Goal: Information Seeking & Learning: Learn about a topic

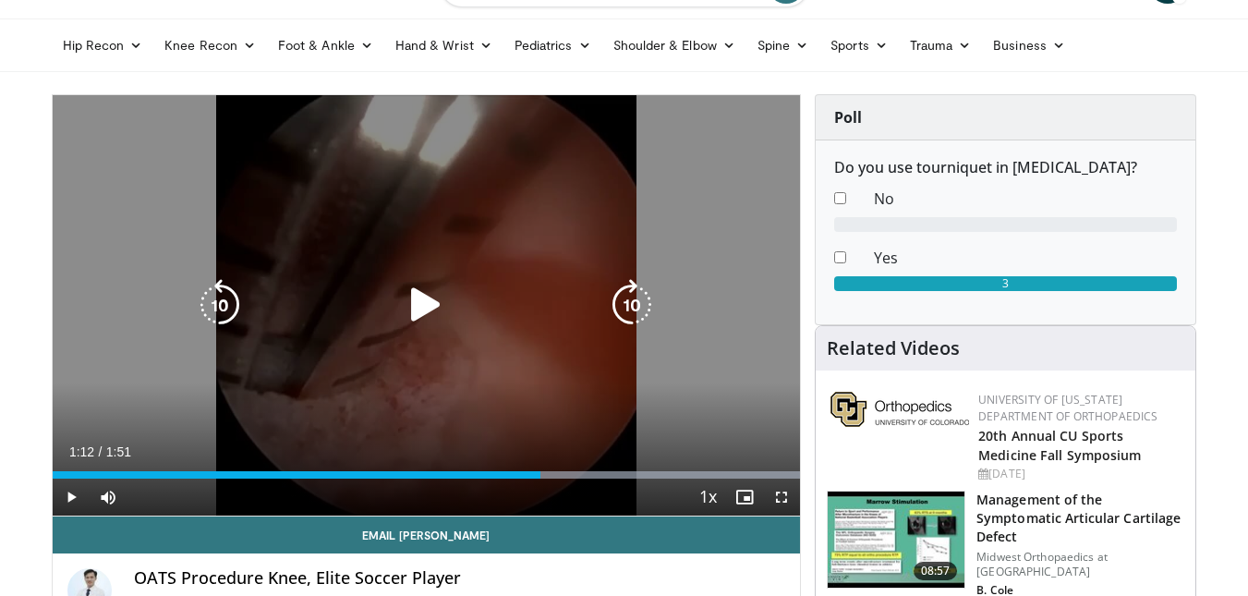
click at [501, 189] on div "10 seconds Tap to unmute" at bounding box center [427, 305] width 749 height 420
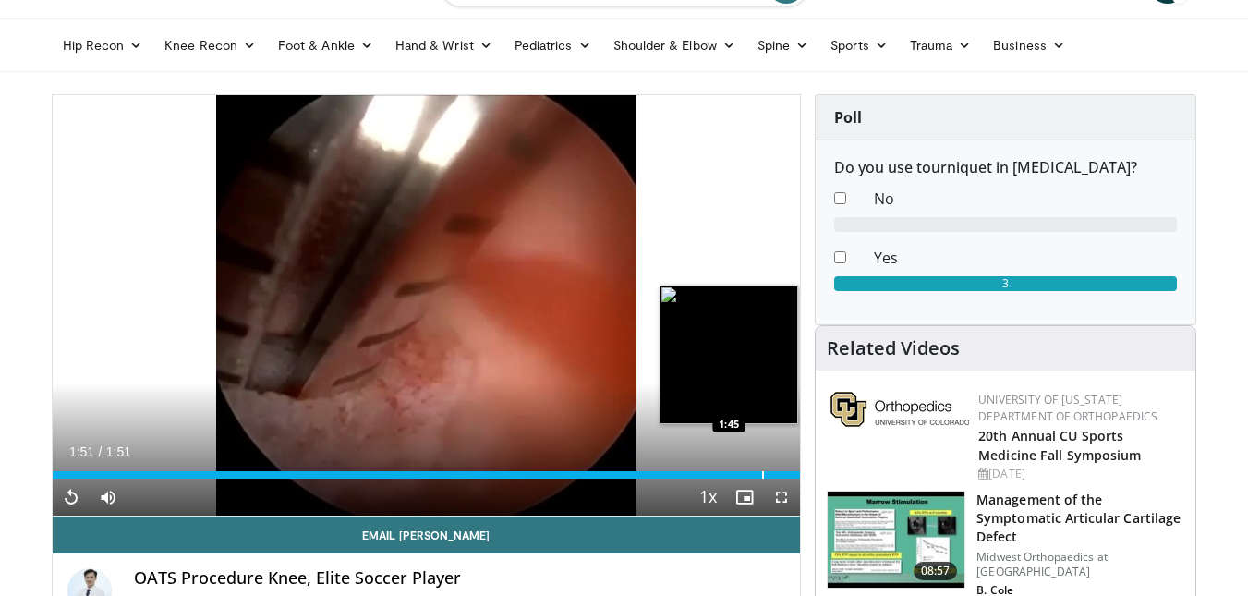
click at [762, 477] on div "Progress Bar" at bounding box center [763, 474] width 2 height 7
click at [737, 476] on div "Loaded : 100.00% 1:45 1:42" at bounding box center [427, 474] width 749 height 7
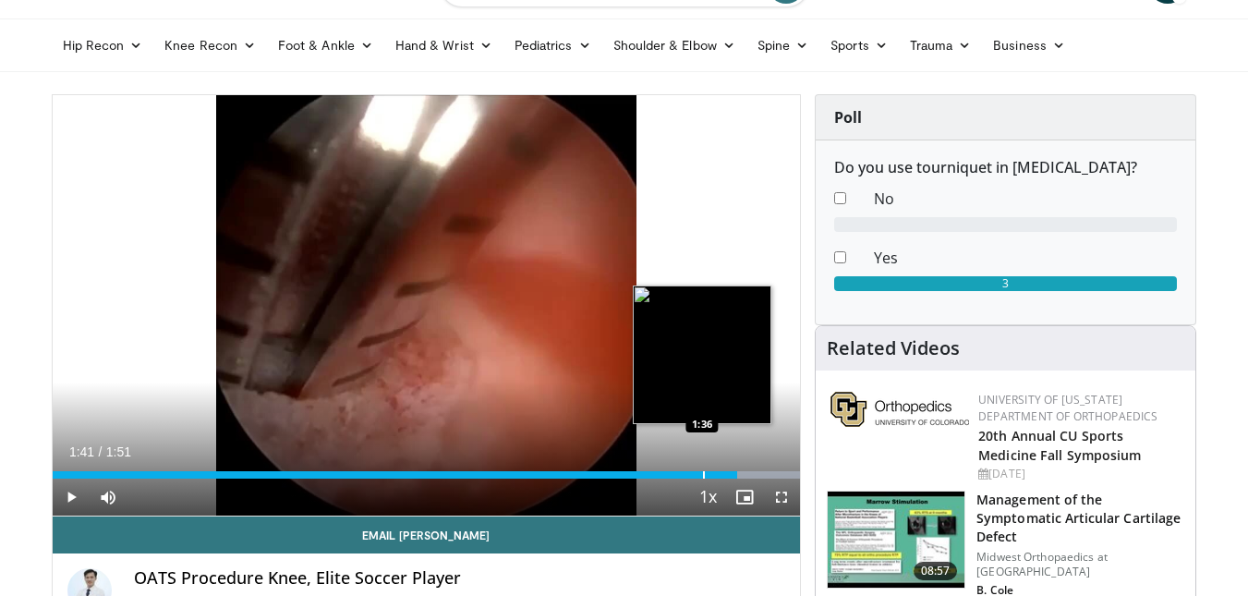
click at [703, 472] on div "Progress Bar" at bounding box center [704, 474] width 2 height 7
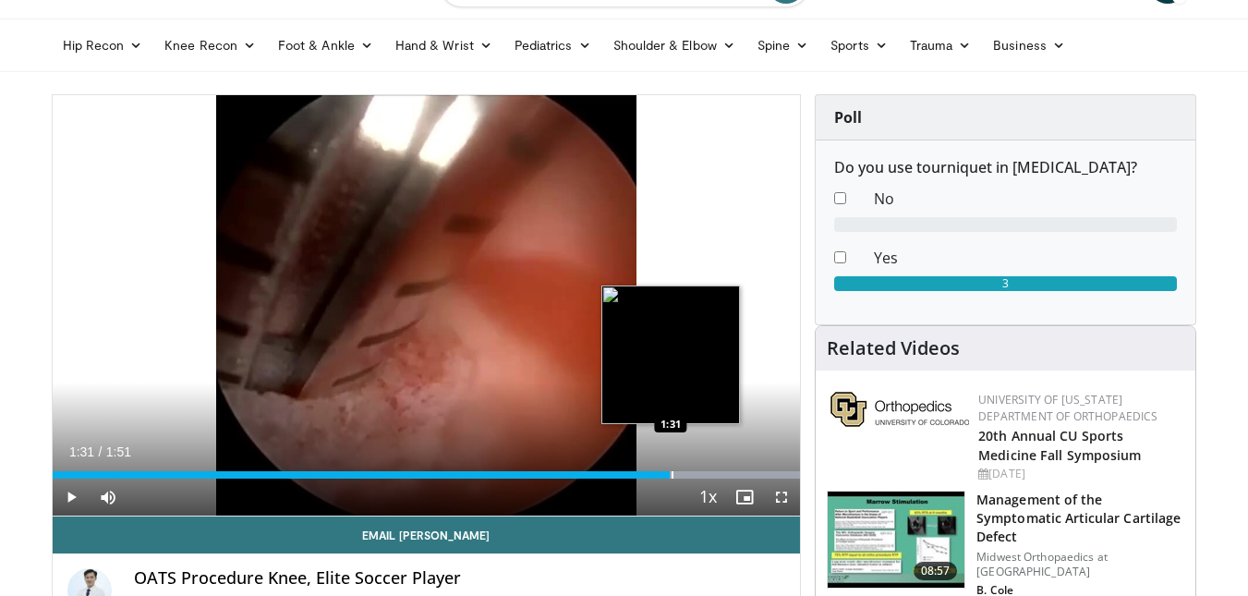
click at [672, 472] on div "Progress Bar" at bounding box center [673, 474] width 2 height 7
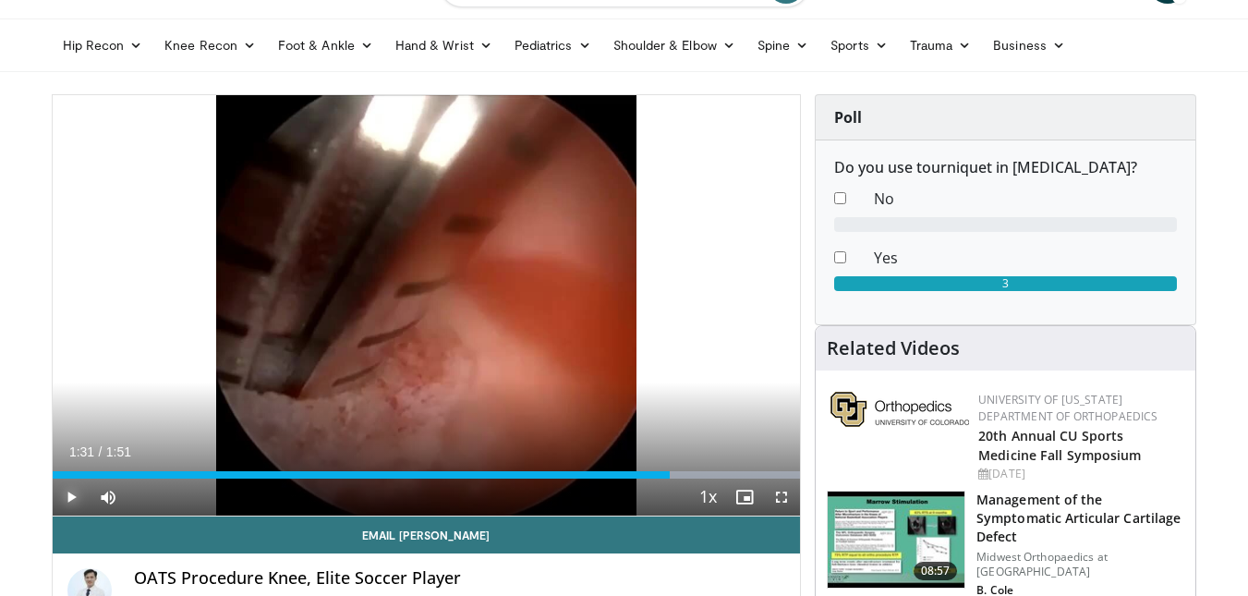
click at [75, 496] on span "Video Player" at bounding box center [71, 497] width 37 height 37
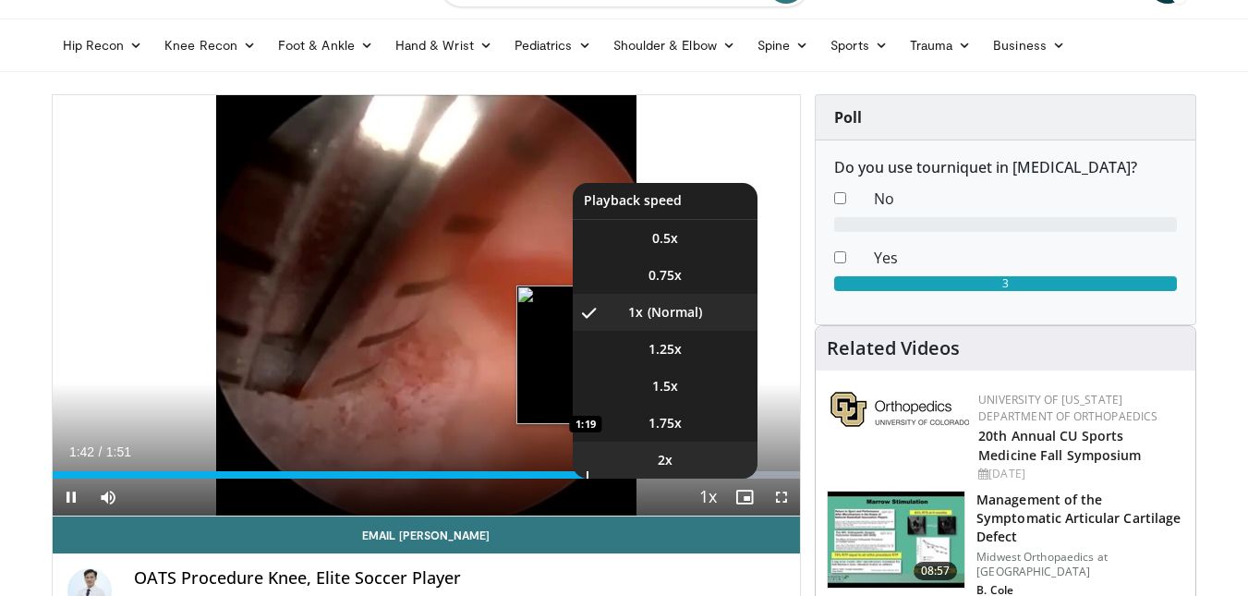
click at [706, 473] on li "2x" at bounding box center [665, 460] width 185 height 37
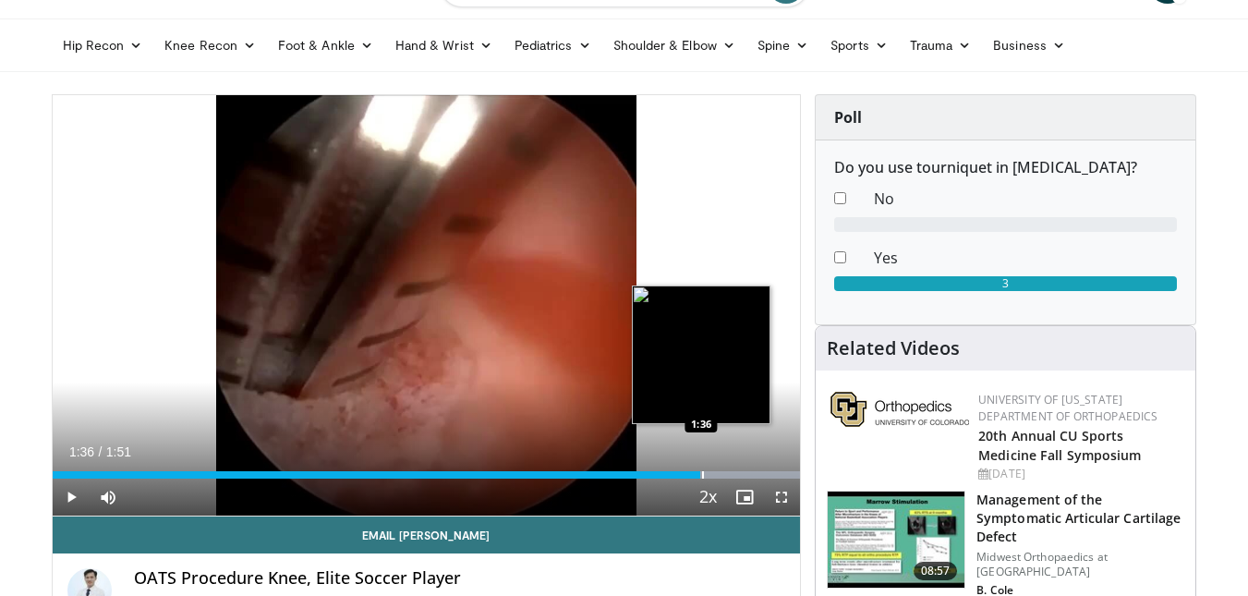
drag, startPoint x: 701, startPoint y: 475, endPoint x: 682, endPoint y: 471, distance: 19.8
click at [685, 471] on div "Loaded : 100.00% 1:36 1:36" at bounding box center [427, 474] width 749 height 7
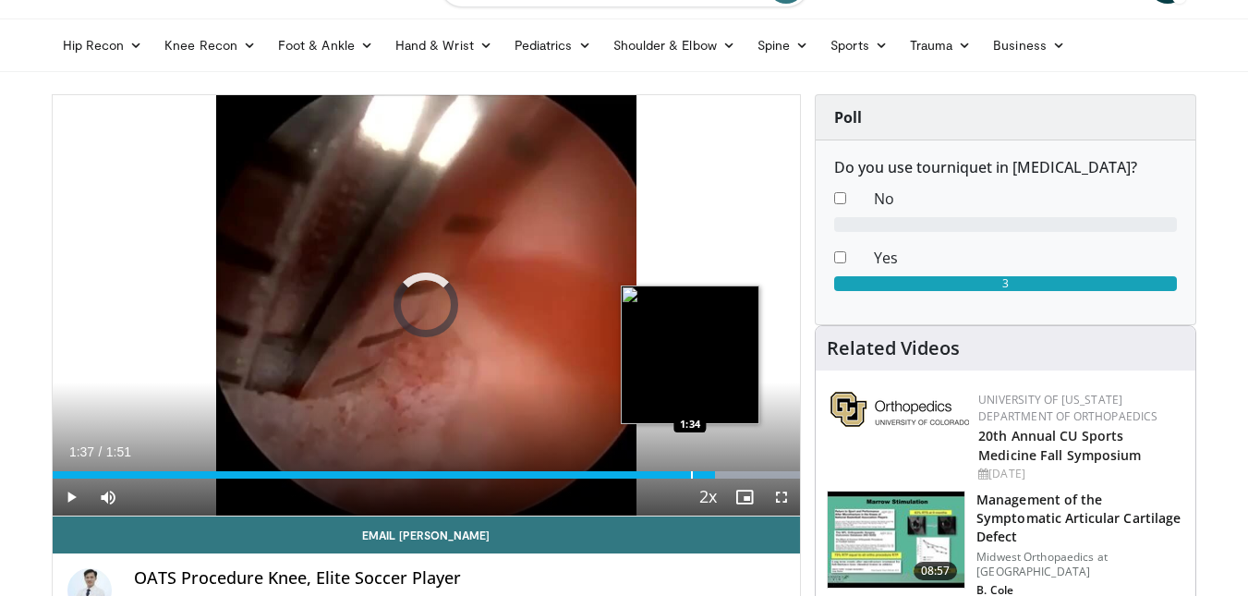
drag, startPoint x: 690, startPoint y: 470, endPoint x: 680, endPoint y: 471, distance: 10.2
click at [688, 471] on div "Loaded : 100.00% 1:34 1:34" at bounding box center [427, 474] width 749 height 7
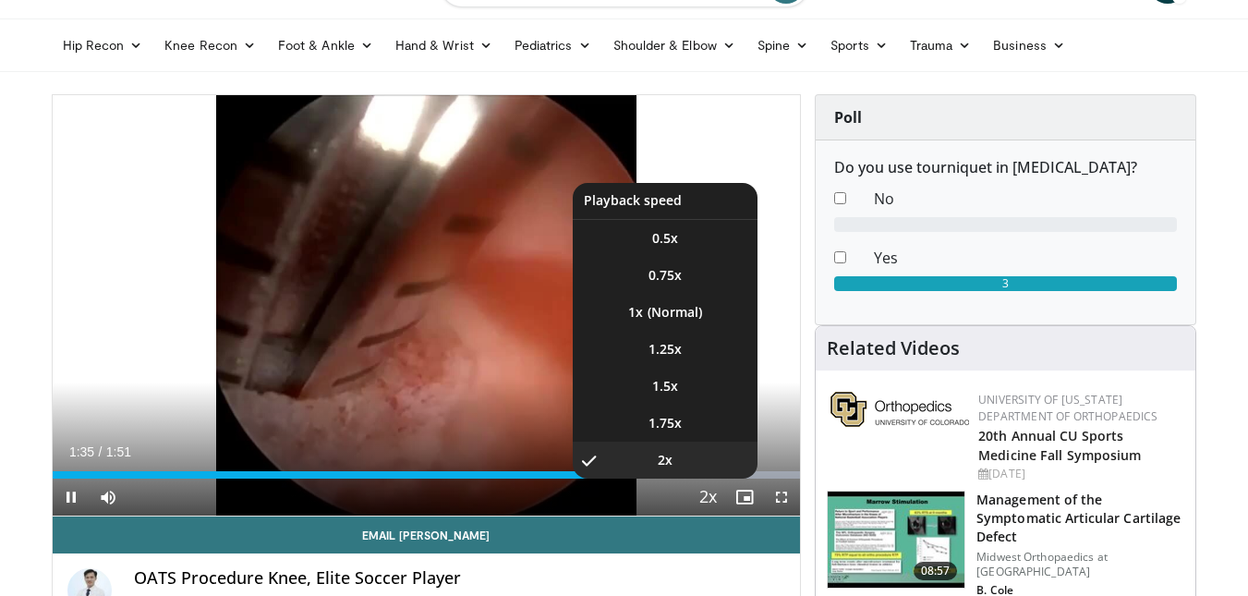
click at [714, 499] on span "Video Player" at bounding box center [708, 498] width 26 height 37
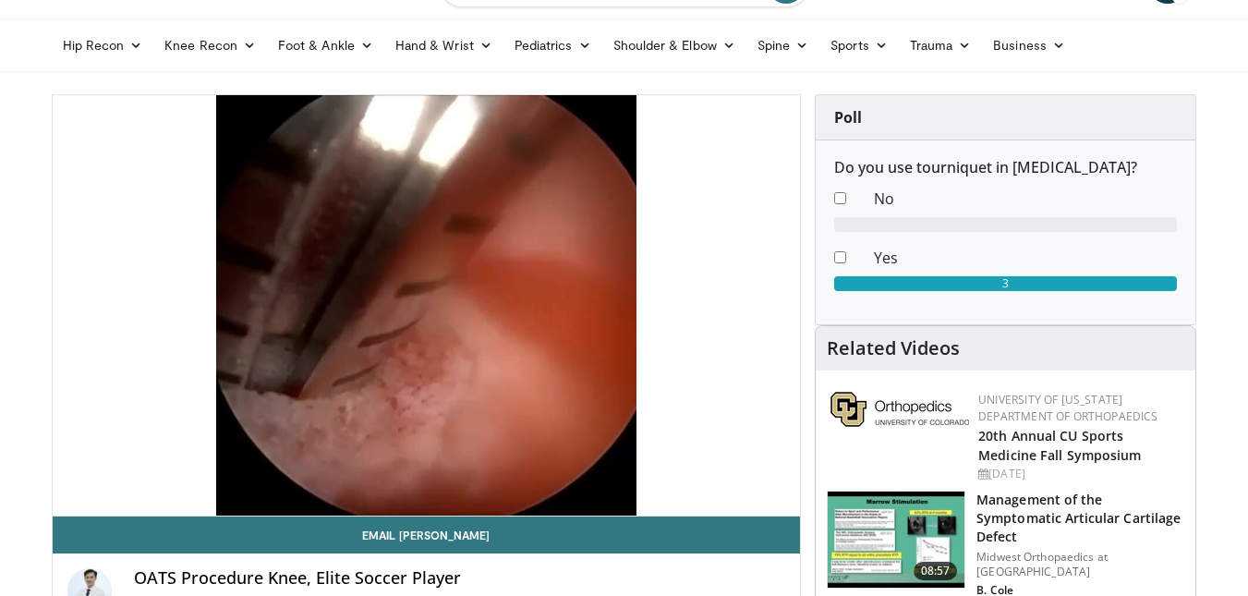
click at [714, 499] on div "10 seconds Tap to unmute" at bounding box center [427, 305] width 749 height 420
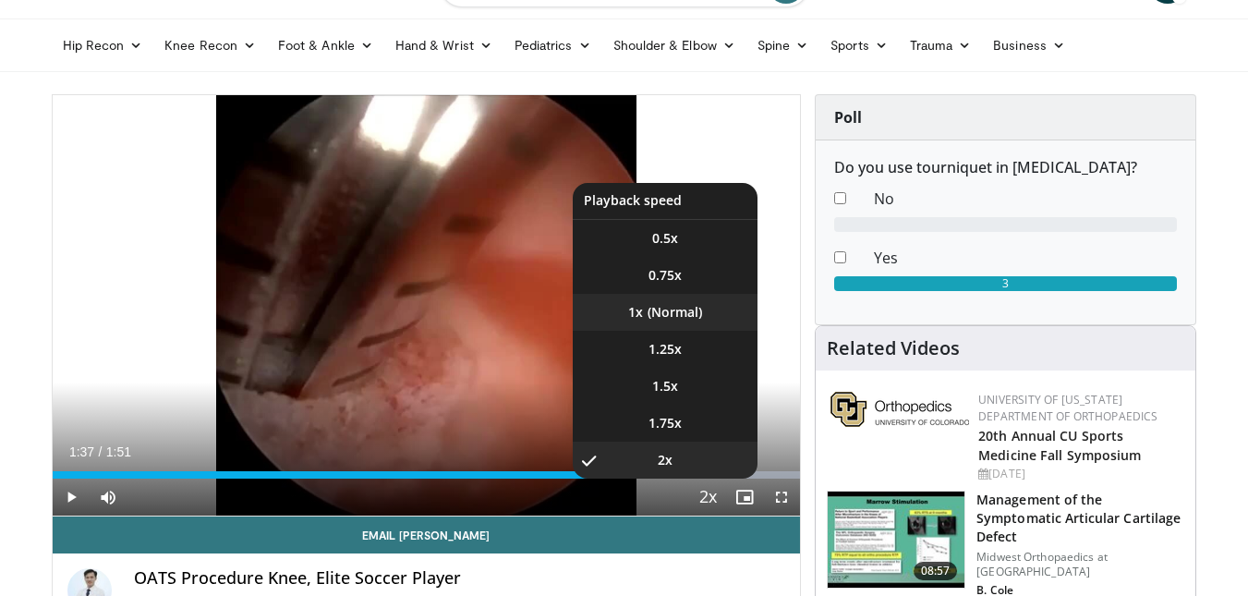
click at [674, 308] on li "1x" at bounding box center [665, 312] width 185 height 37
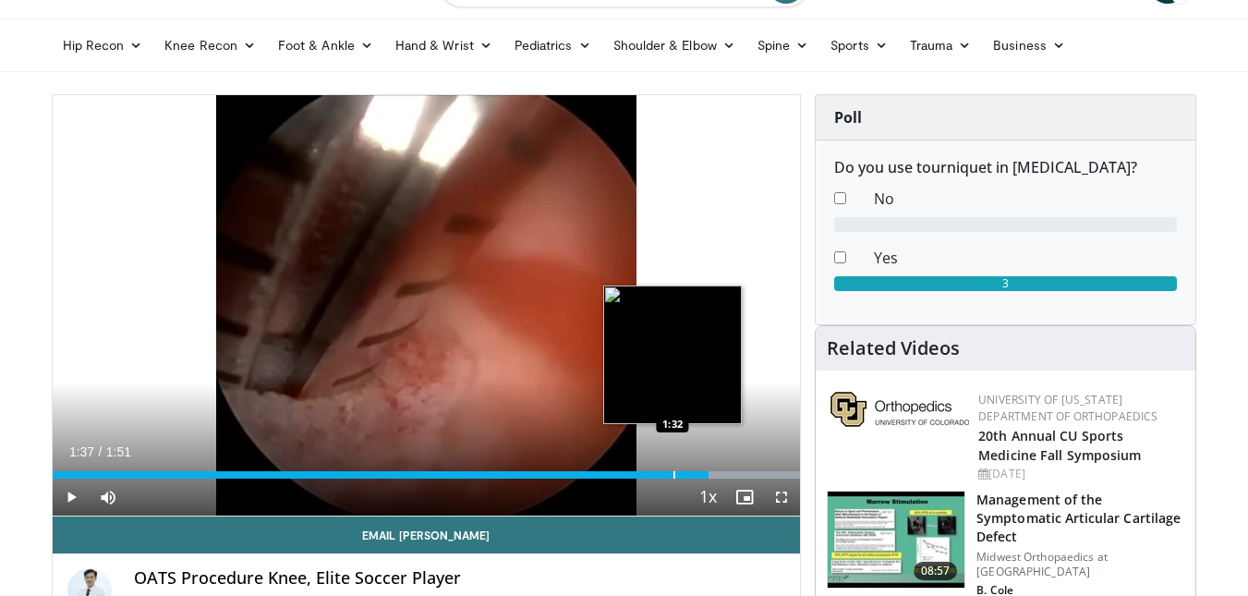
click at [674, 471] on div "Progress Bar" at bounding box center [675, 474] width 2 height 7
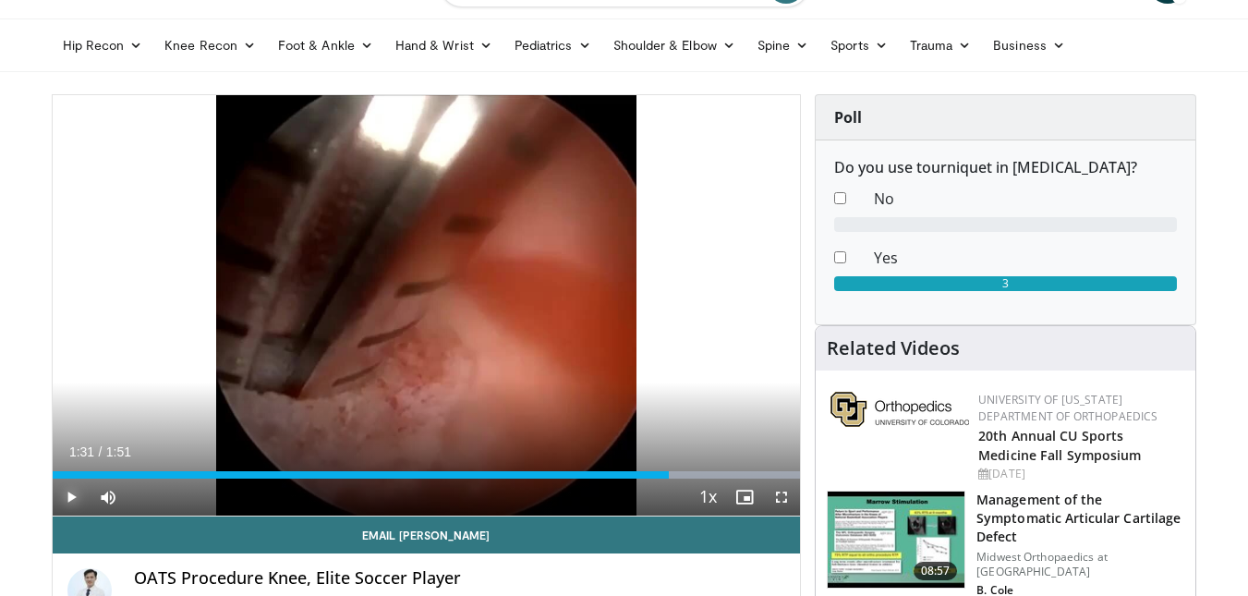
click at [72, 492] on span "Video Player" at bounding box center [71, 497] width 37 height 37
click at [71, 493] on span "Video Player" at bounding box center [71, 497] width 37 height 37
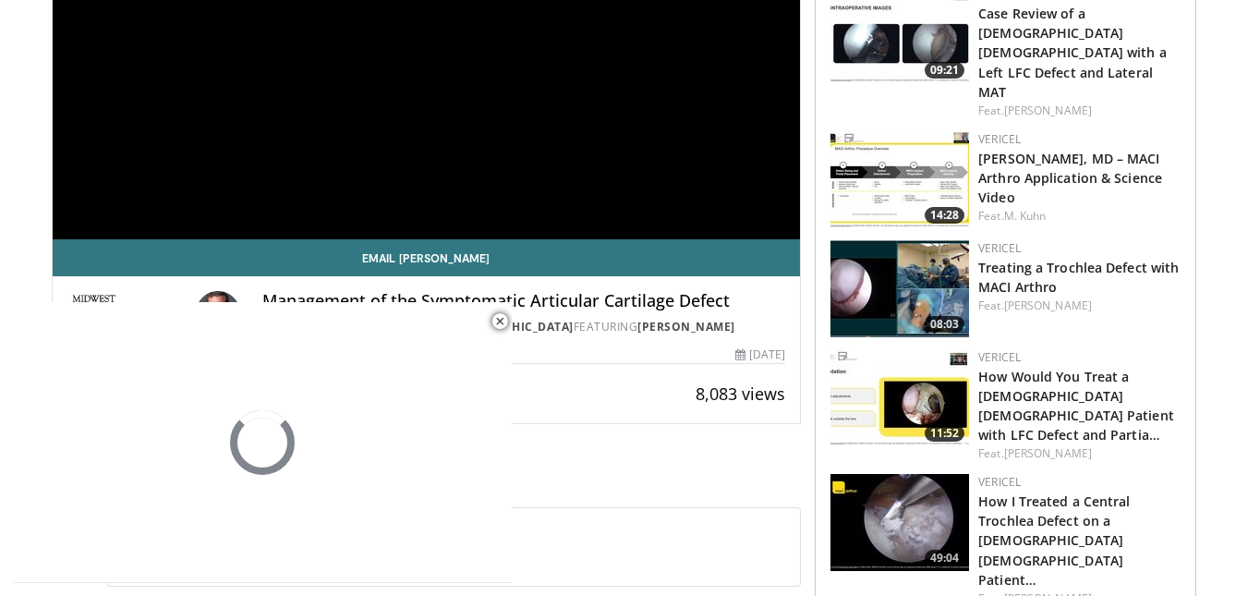
scroll to position [277, 0]
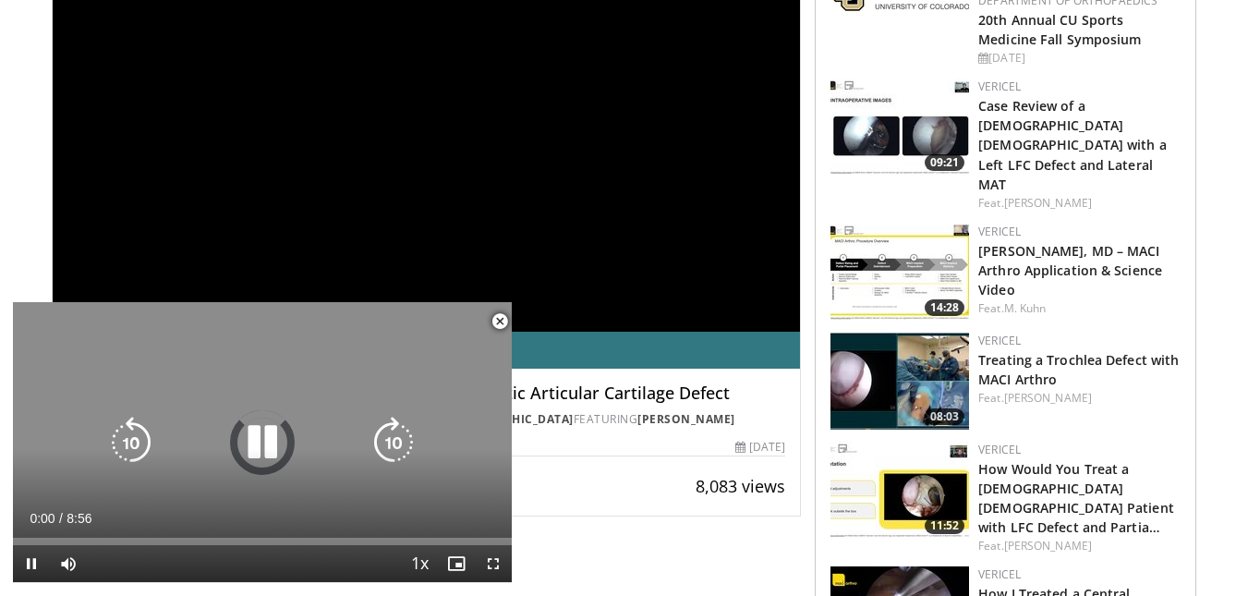
click at [502, 319] on span "Video Player" at bounding box center [499, 321] width 37 height 37
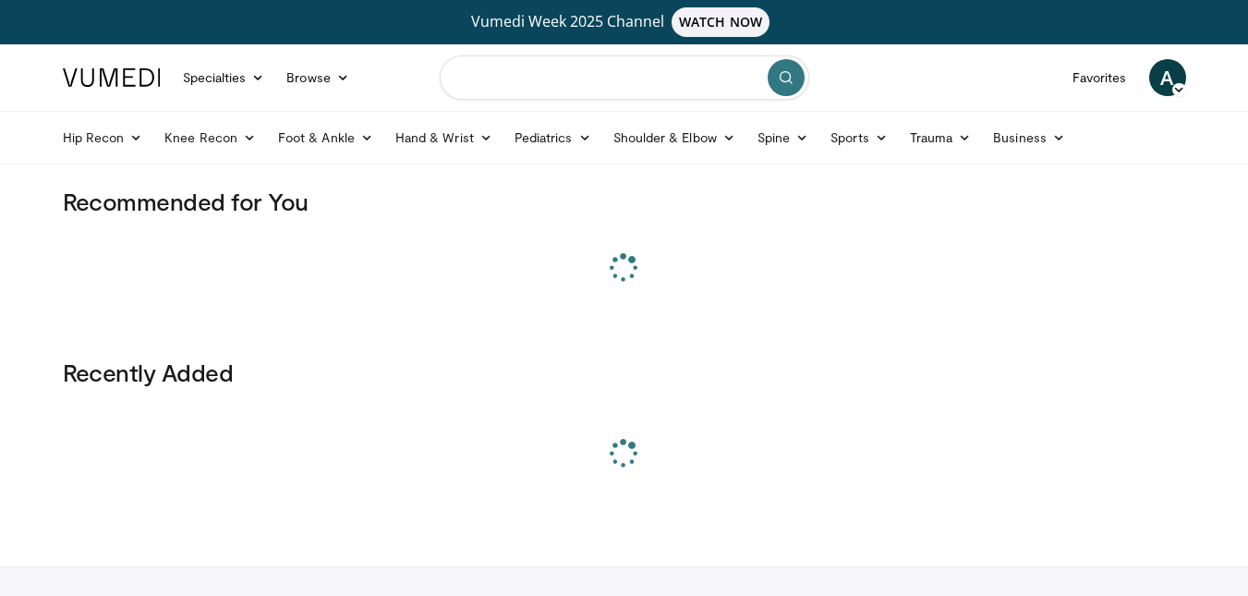
drag, startPoint x: 477, startPoint y: 73, endPoint x: 487, endPoint y: 67, distance: 11.6
click at [481, 70] on input "Search topics, interventions" at bounding box center [625, 77] width 370 height 44
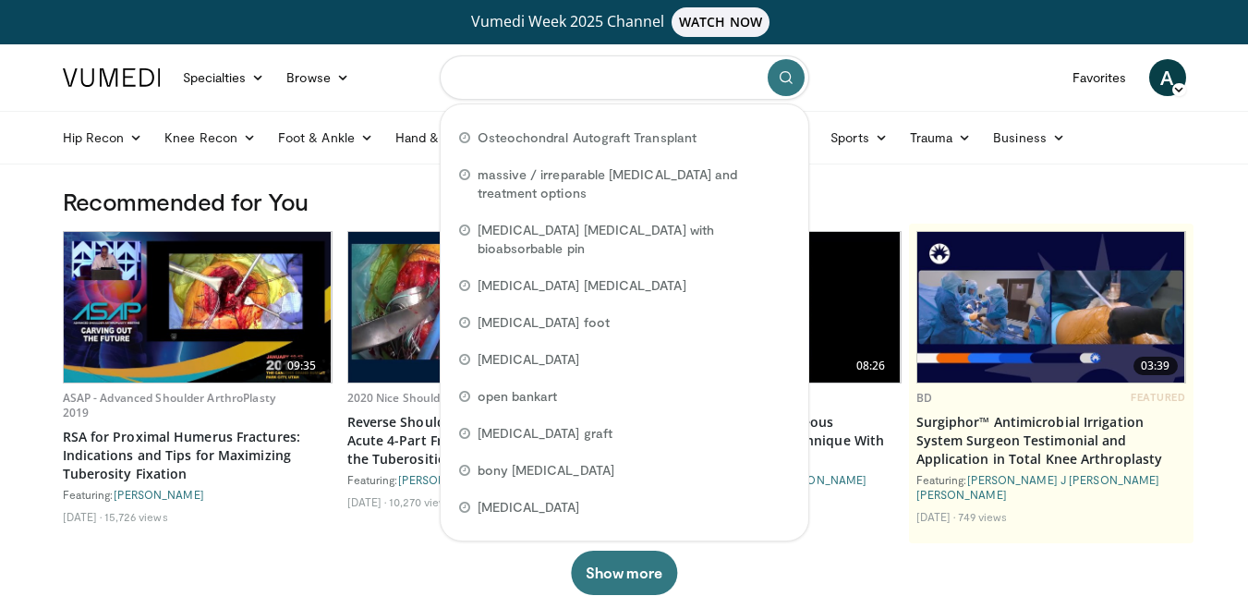
paste input "**********"
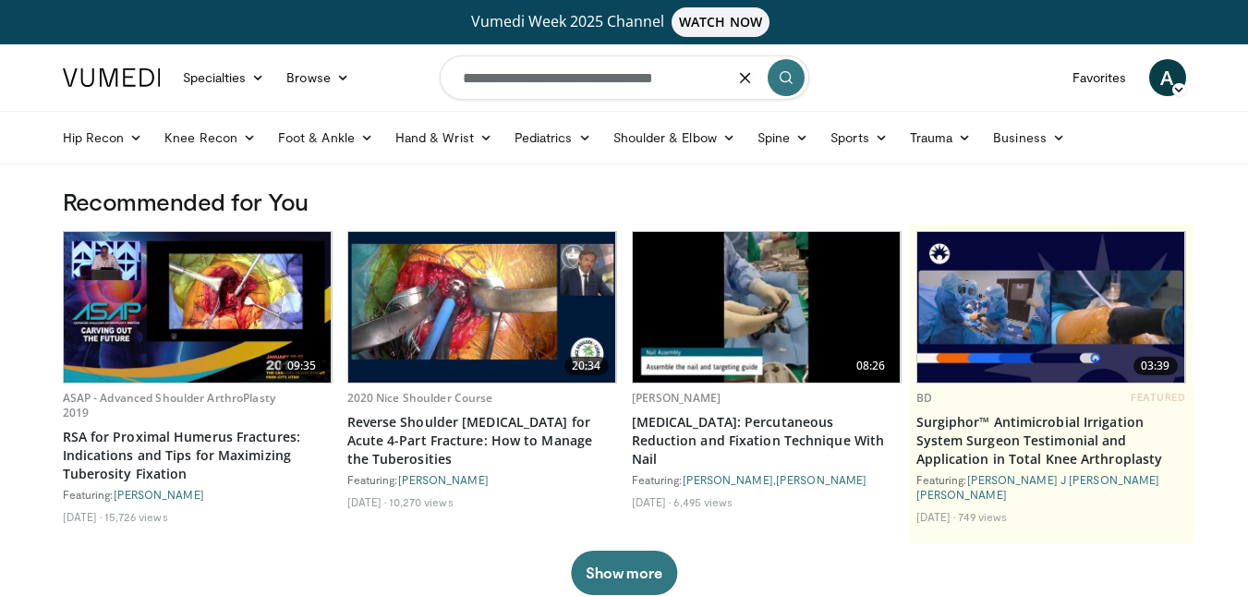
type input "**********"
click at [797, 85] on button "submit" at bounding box center [786, 77] width 37 height 37
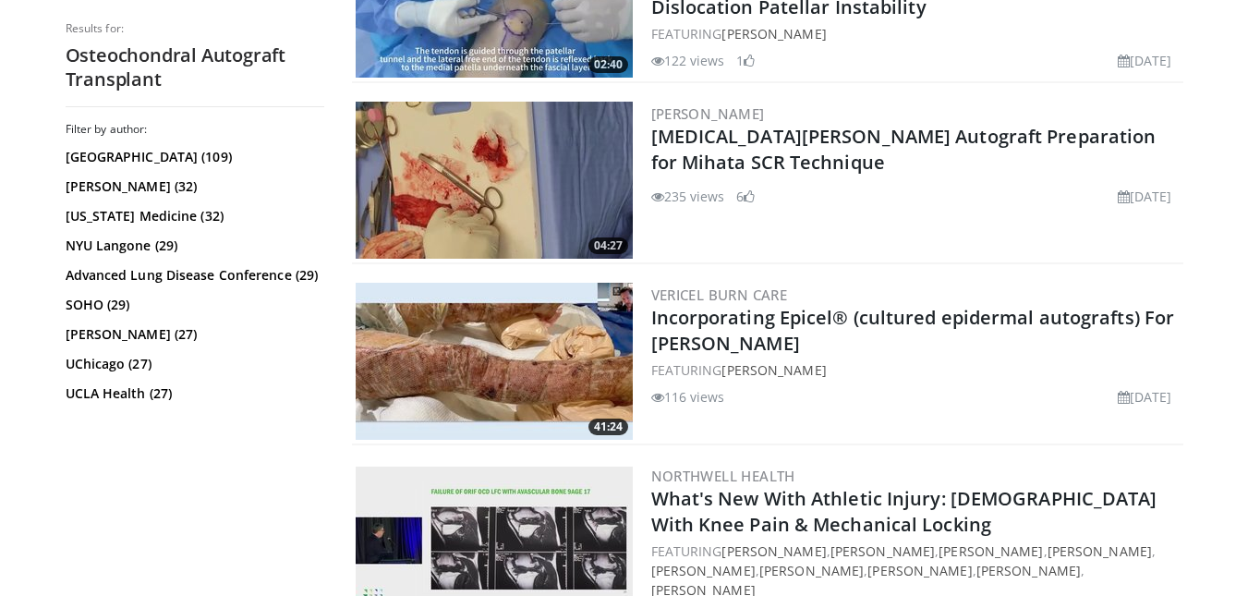
scroll to position [2957, 0]
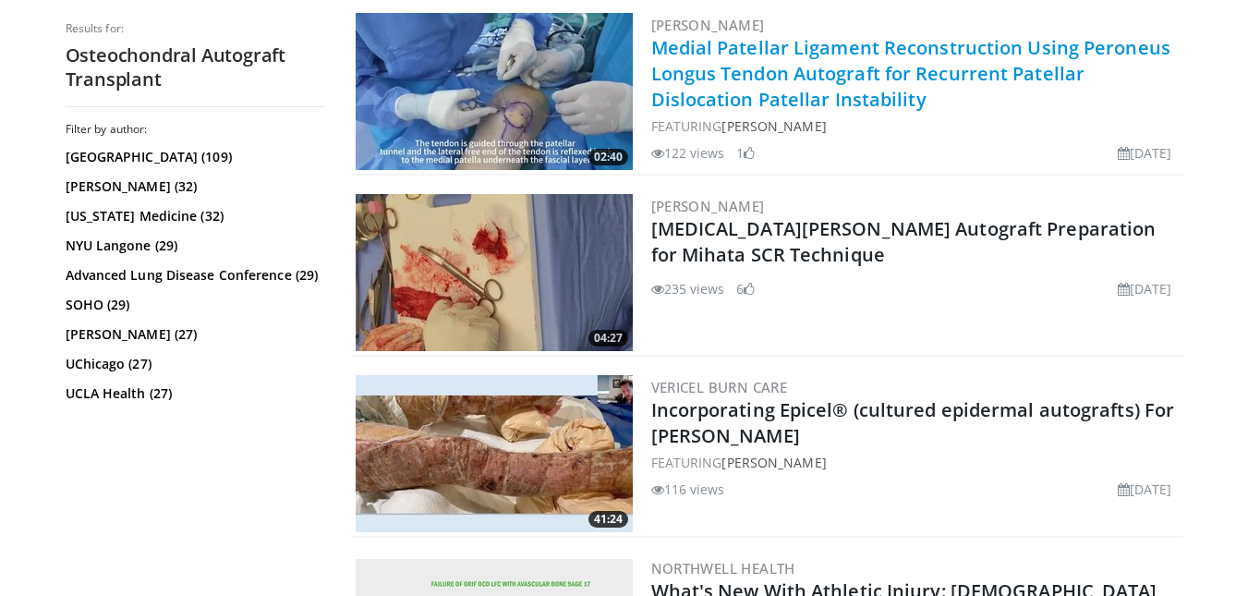
click at [783, 63] on link "Medial Patellar Ligament Reconstruction Using Peroneus Longus Tendon Autograft …" at bounding box center [911, 73] width 519 height 77
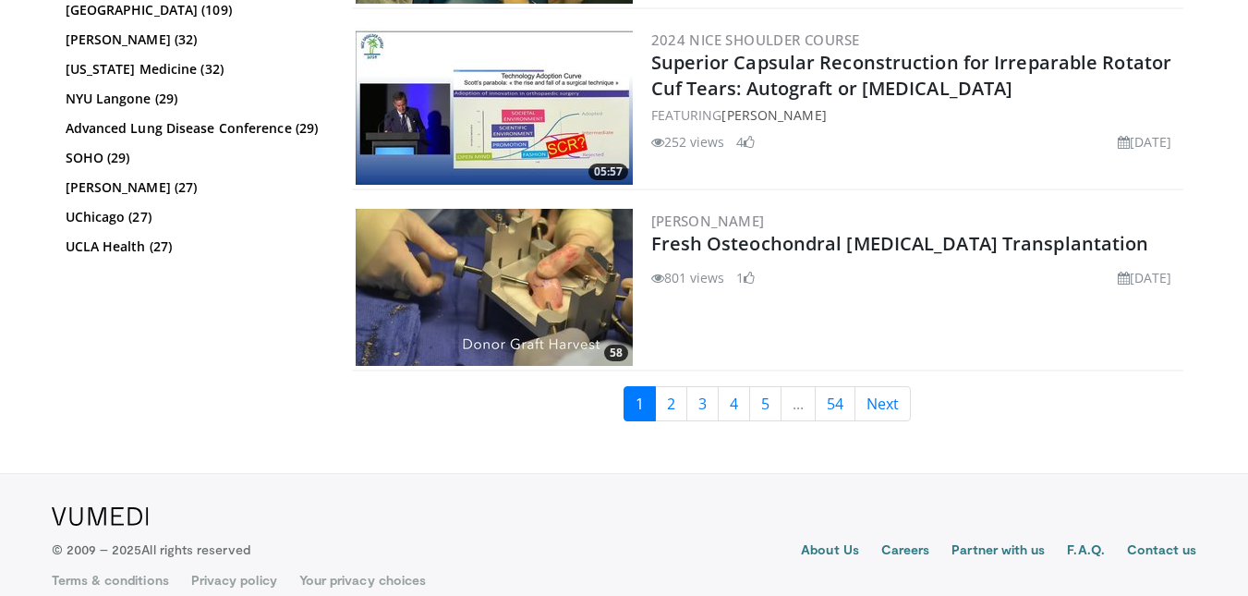
scroll to position [4777, 0]
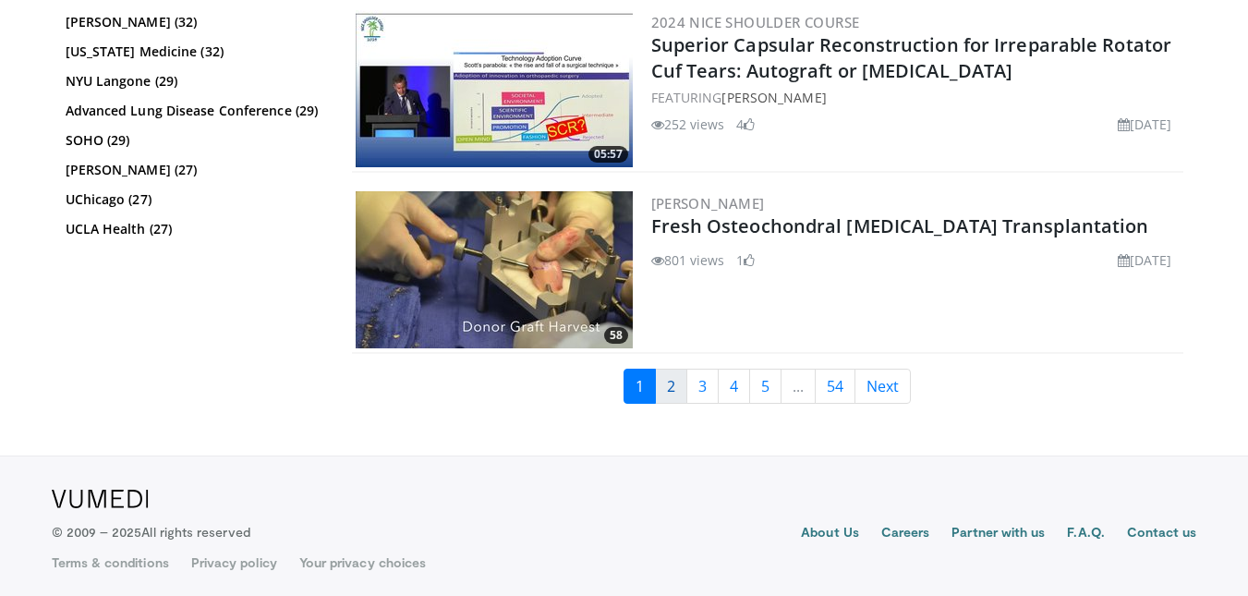
click at [668, 378] on link "2" at bounding box center [671, 386] width 32 height 35
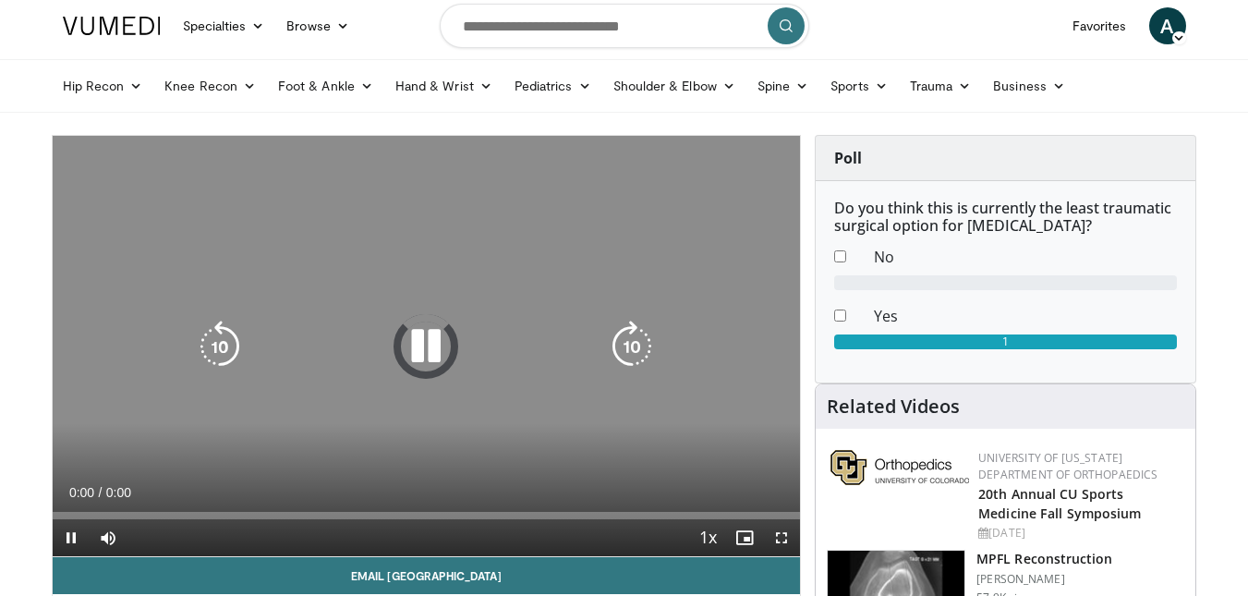
scroll to position [92, 0]
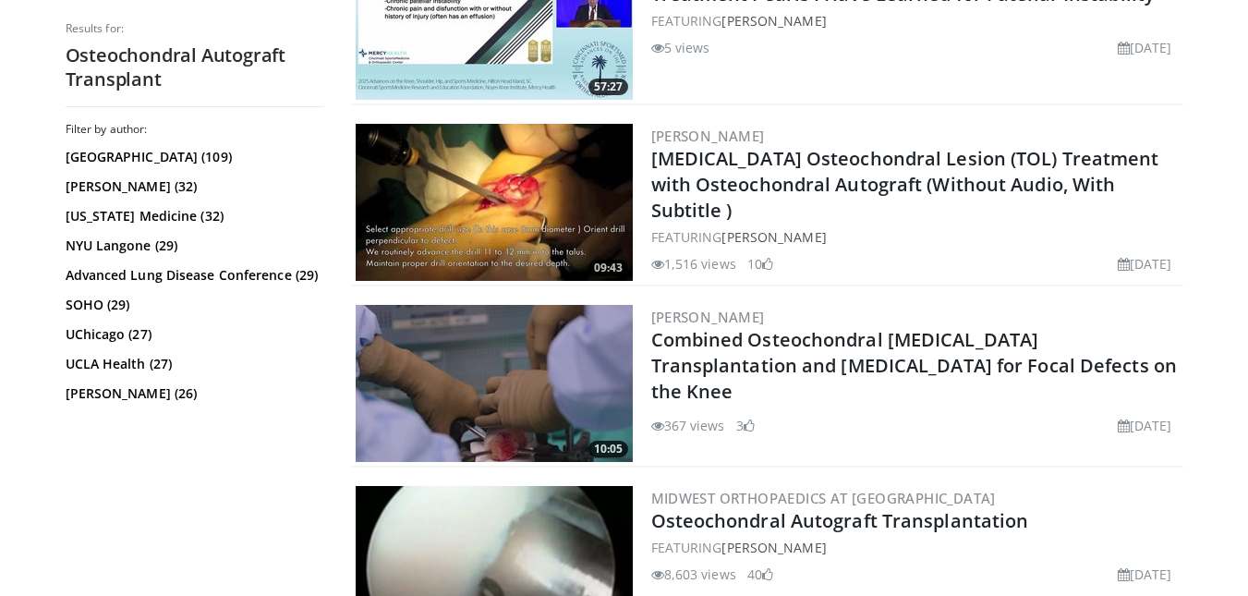
scroll to position [2310, 0]
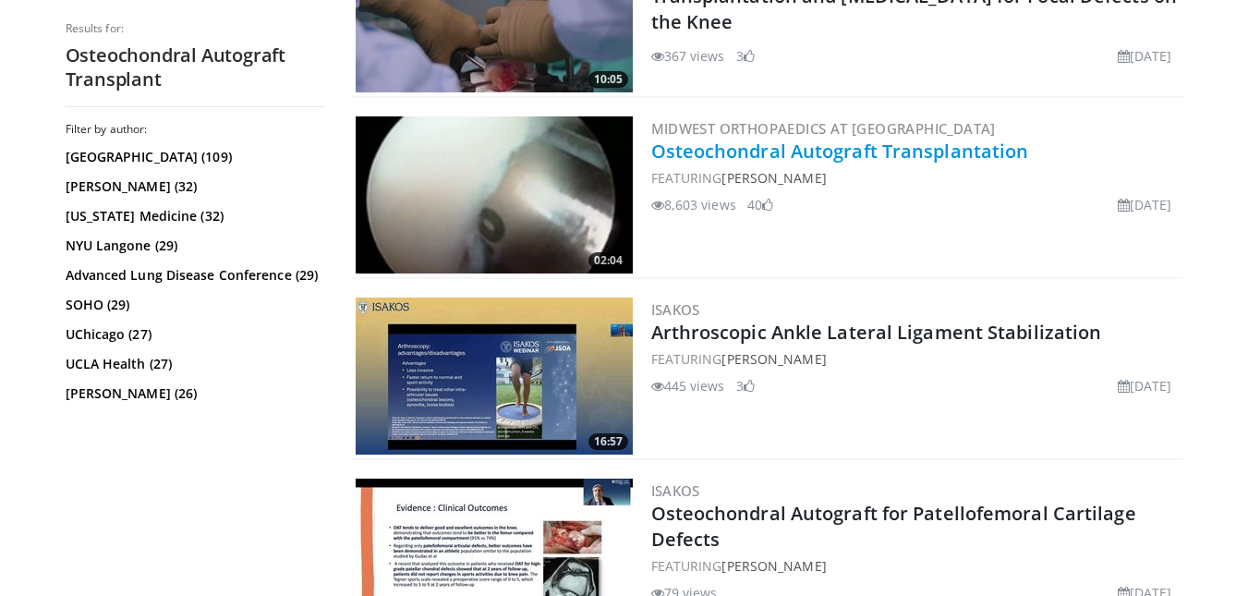
click at [757, 151] on link "Osteochondral Autograft Transplantation" at bounding box center [841, 151] width 378 height 25
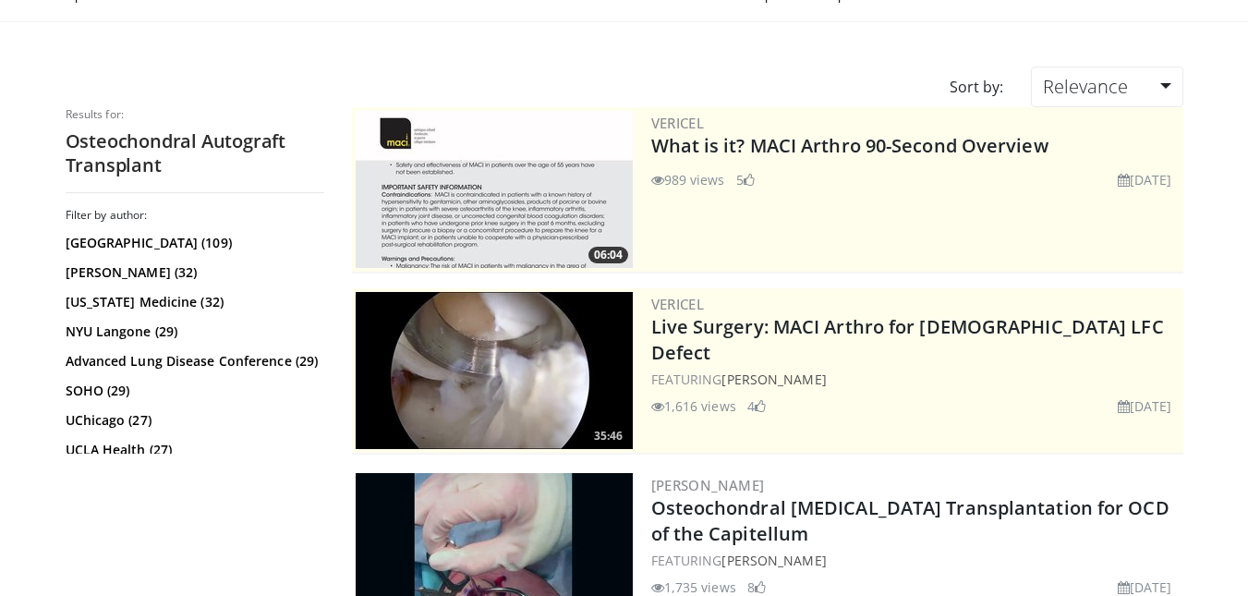
scroll to position [0, 0]
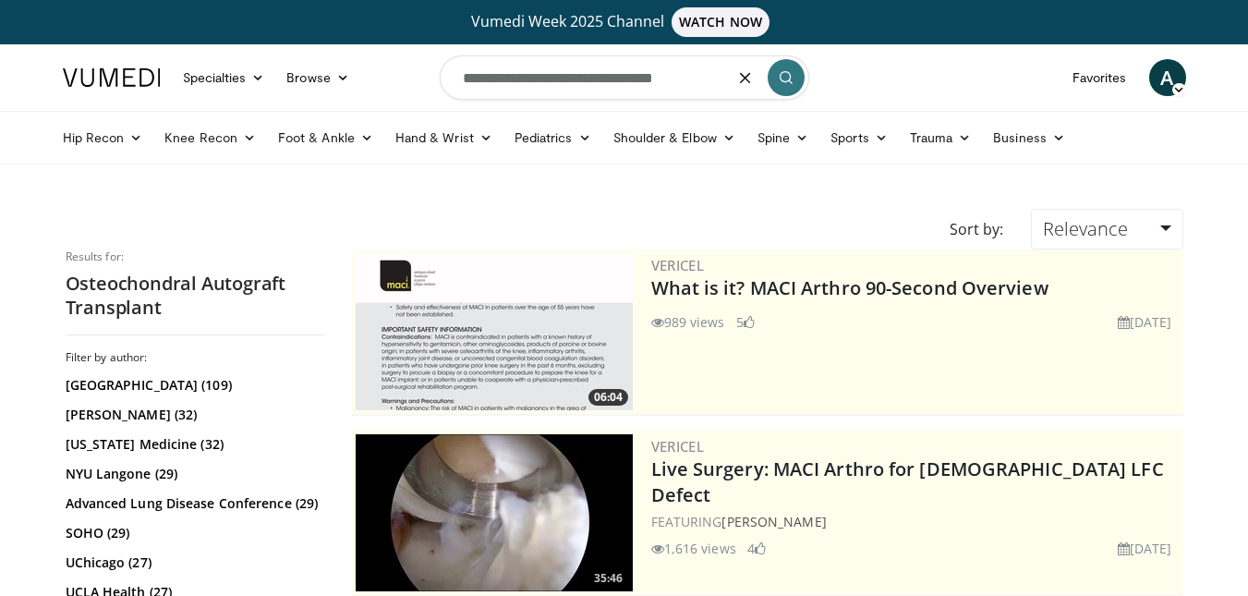
drag, startPoint x: 725, startPoint y: 79, endPoint x: 390, endPoint y: 53, distance: 335.5
click at [390, 53] on nav "Specialties Adult & Family Medicine Allergy, Asthma, Immunology Anesthesiology …" at bounding box center [625, 77] width 1146 height 67
drag, startPoint x: 441, startPoint y: 64, endPoint x: 424, endPoint y: 78, distance: 21.7
click at [424, 78] on nav "Specialties Adult & Family Medicine Allergy, Asthma, Immunology Anesthesiology …" at bounding box center [625, 77] width 1146 height 67
click at [745, 79] on icon "button" at bounding box center [745, 77] width 15 height 15
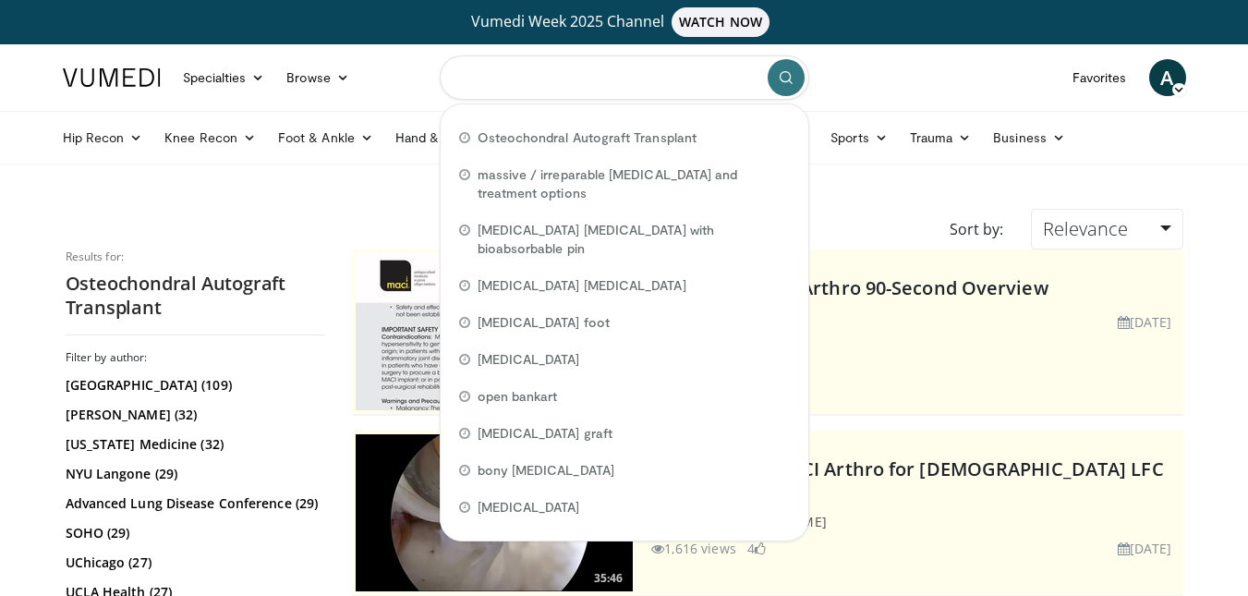
paste input "**********"
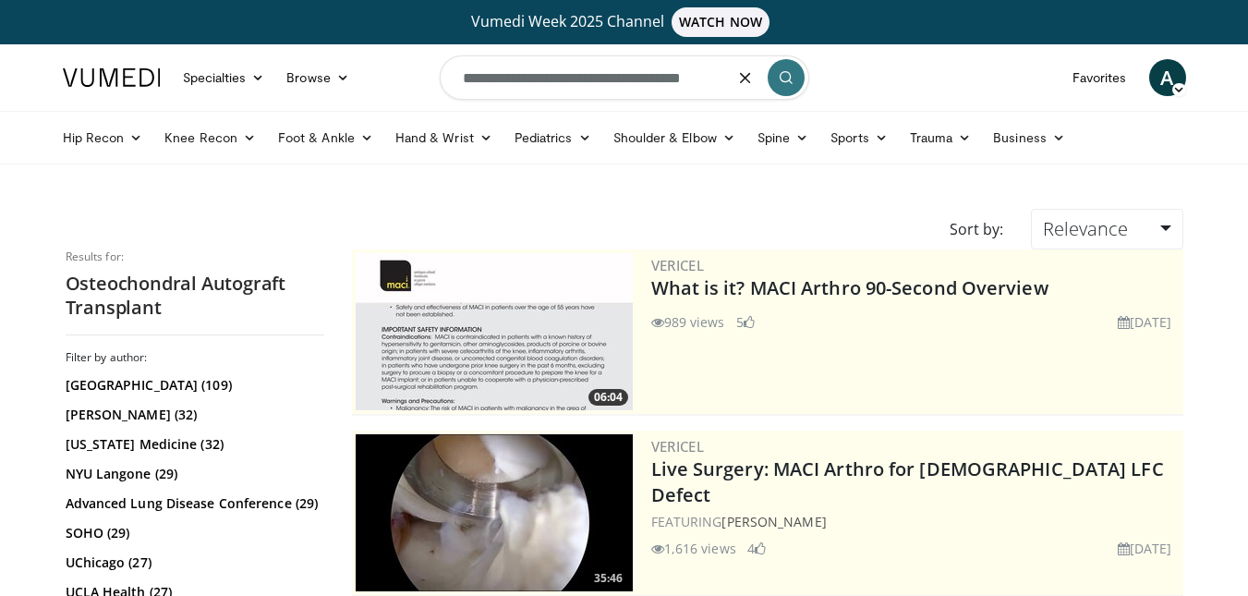
type input "**********"
click at [789, 79] on icon "submit" at bounding box center [786, 77] width 15 height 15
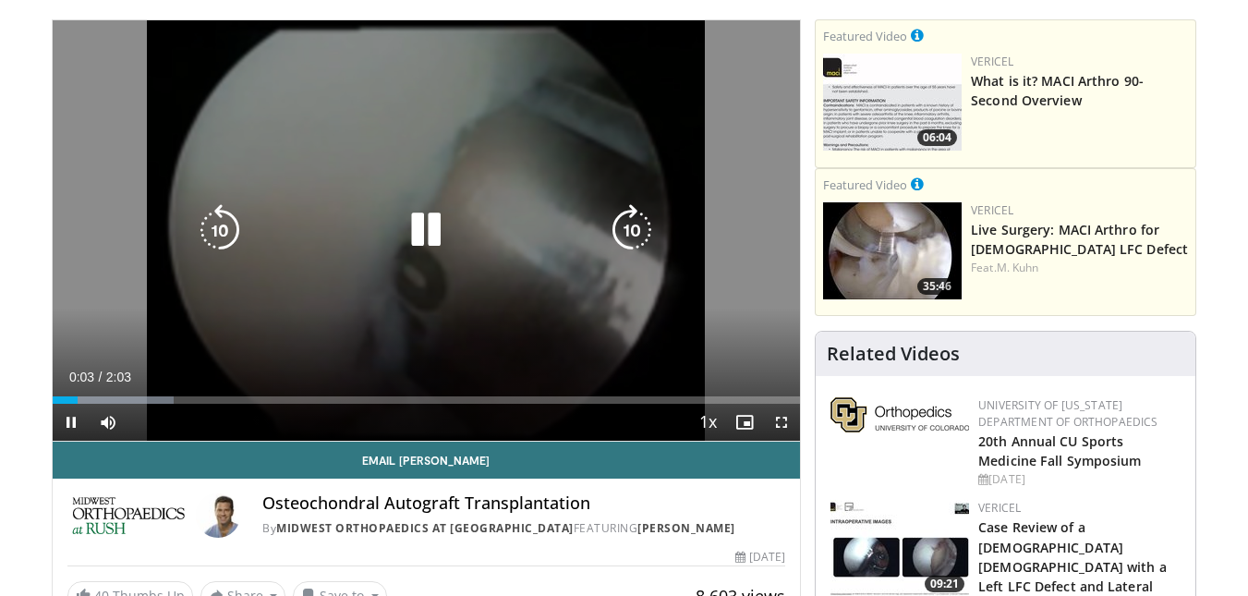
scroll to position [185, 0]
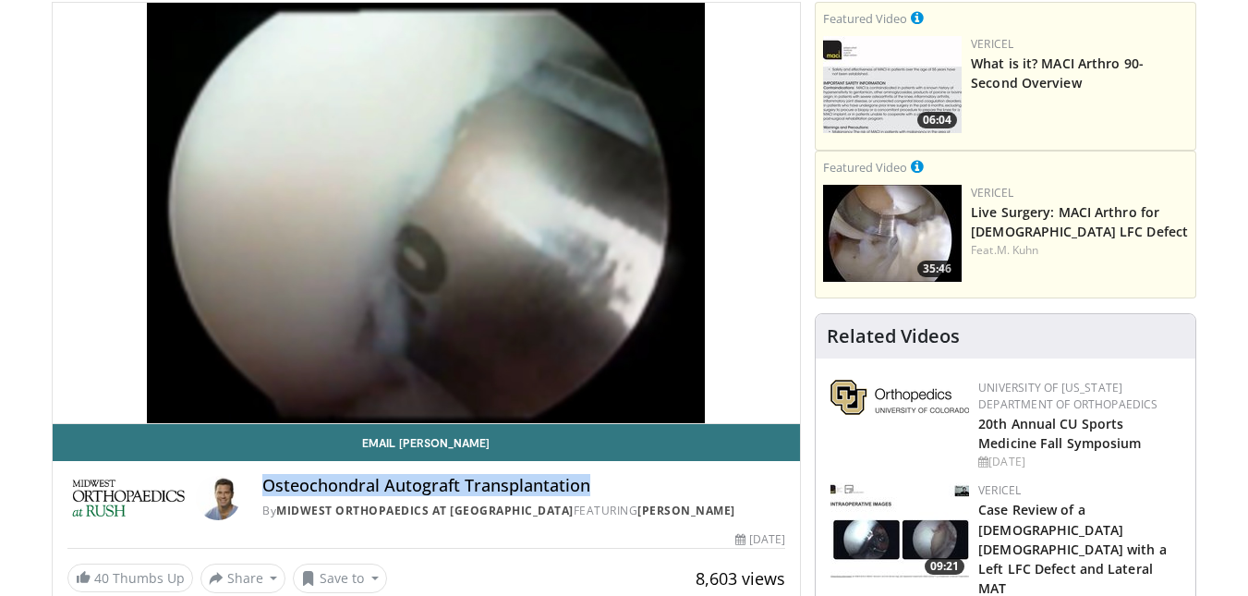
drag, startPoint x: 265, startPoint y: 480, endPoint x: 573, endPoint y: 496, distance: 308.2
click at [591, 495] on h4 "Osteochondral Autograft Transplantation" at bounding box center [523, 486] width 523 height 20
copy h4 "Osteochondral Autograft Transplantation"
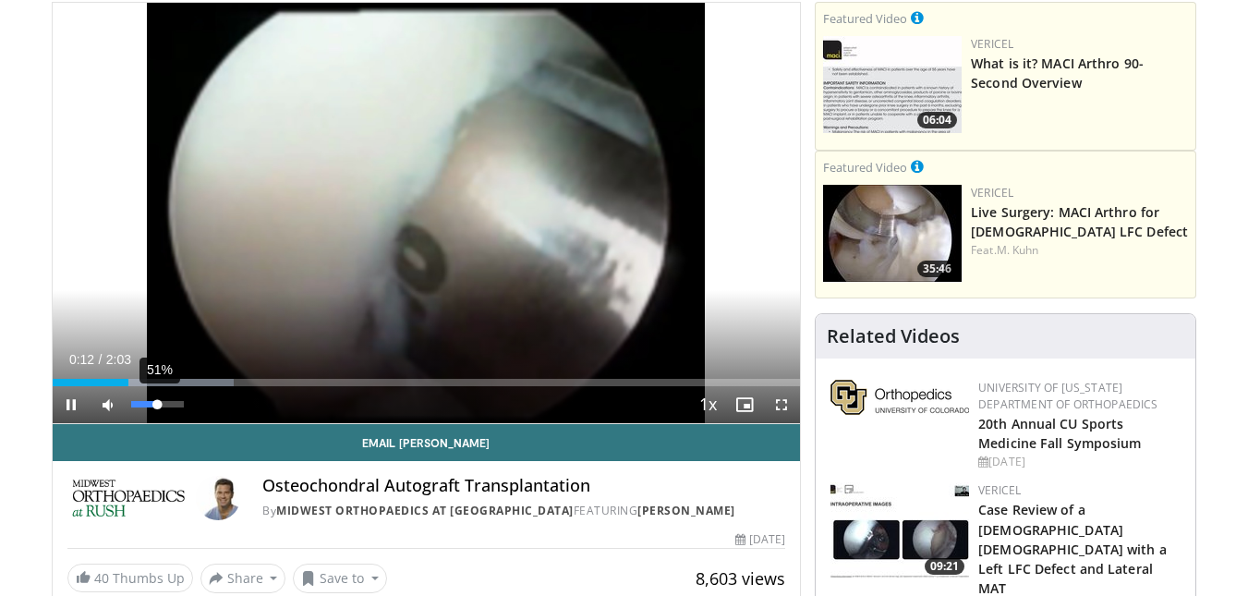
drag, startPoint x: 177, startPoint y: 400, endPoint x: 158, endPoint y: 403, distance: 19.6
click at [158, 403] on div "51%" at bounding box center [158, 404] width 65 height 37
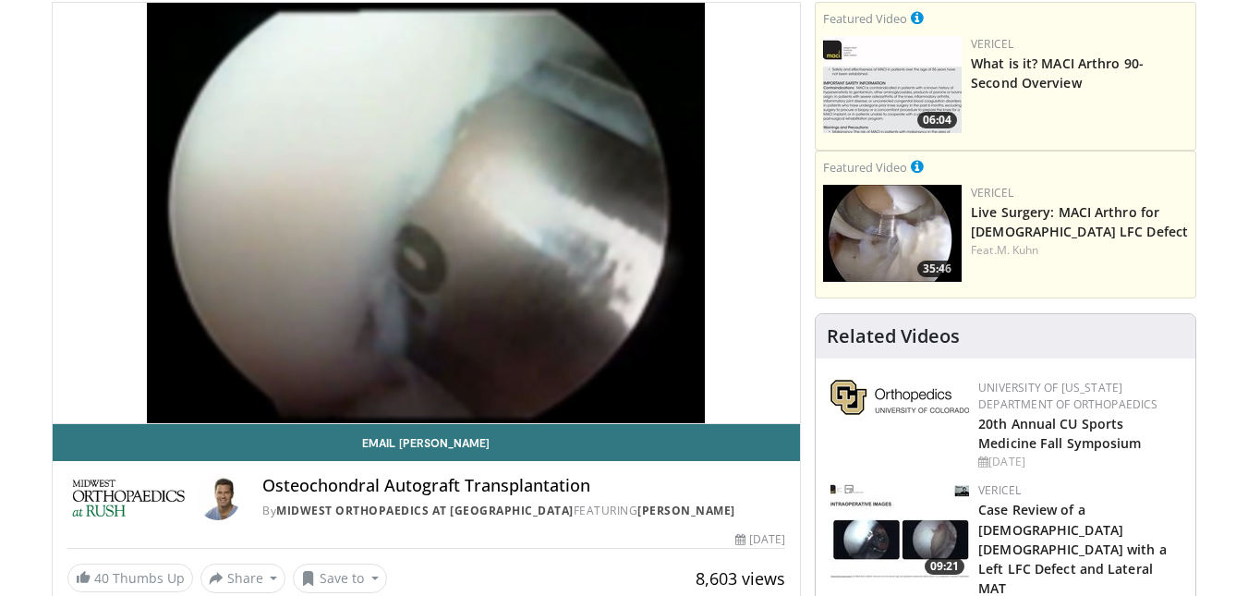
click at [126, 438] on div "Volume Level" at bounding box center [126, 441] width 0 height 6
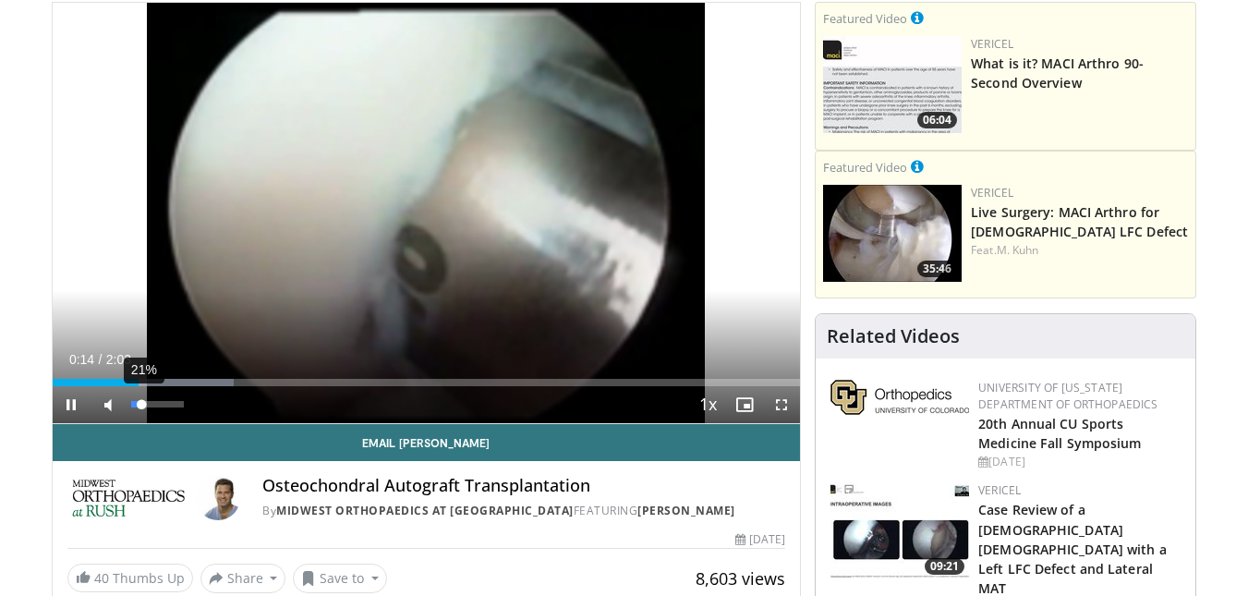
click at [141, 416] on div "21%" at bounding box center [158, 404] width 65 height 37
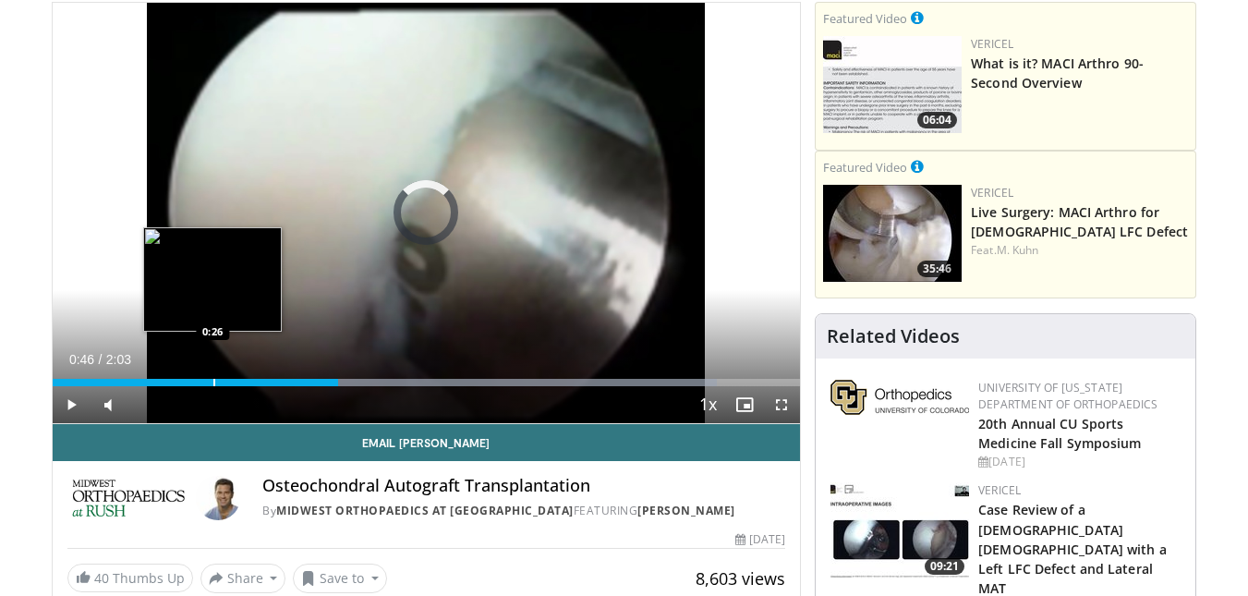
click at [213, 380] on div "Progress Bar" at bounding box center [214, 382] width 2 height 7
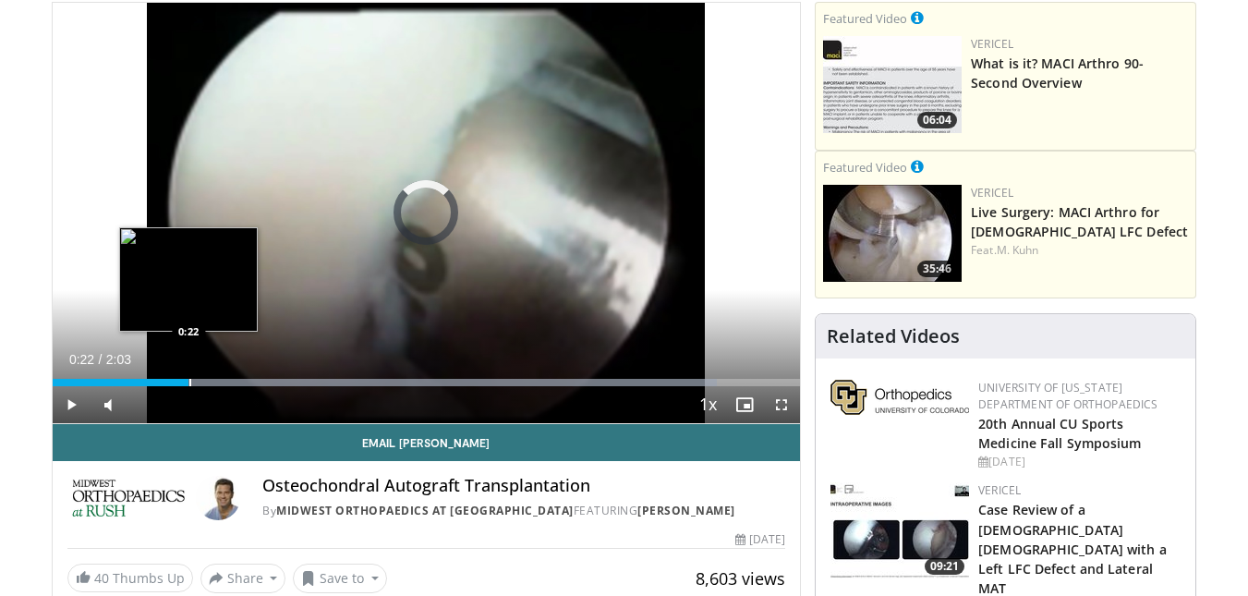
click at [189, 375] on div "Loaded : 88.88% 0:22 0:22" at bounding box center [427, 378] width 749 height 18
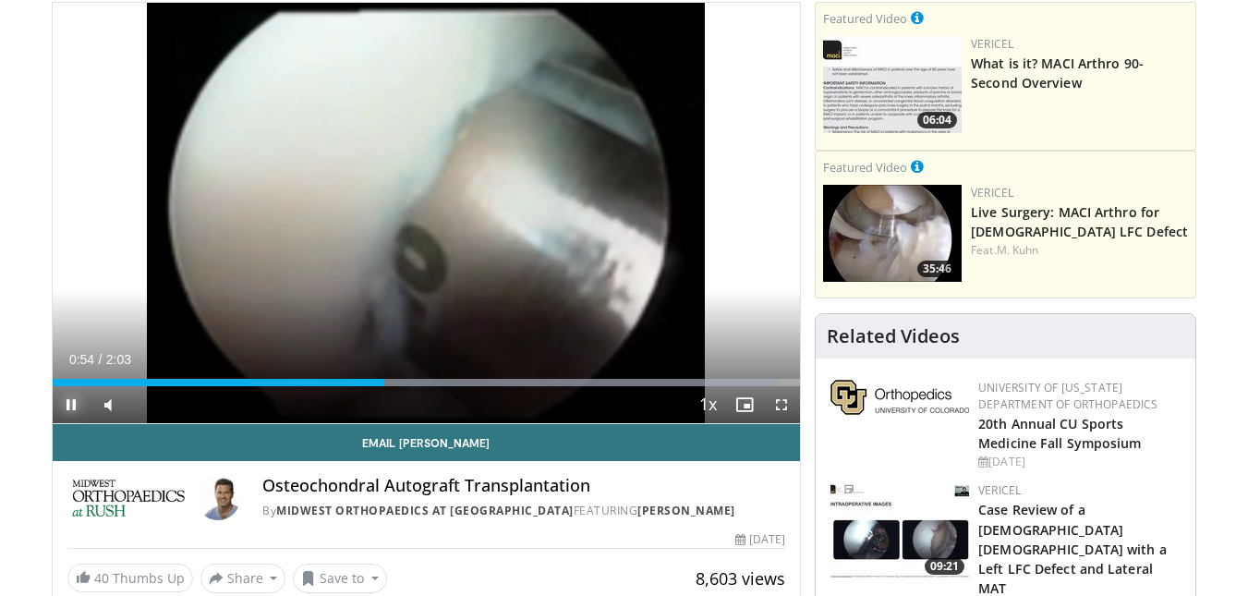
click at [65, 408] on span "Video Player" at bounding box center [71, 404] width 37 height 37
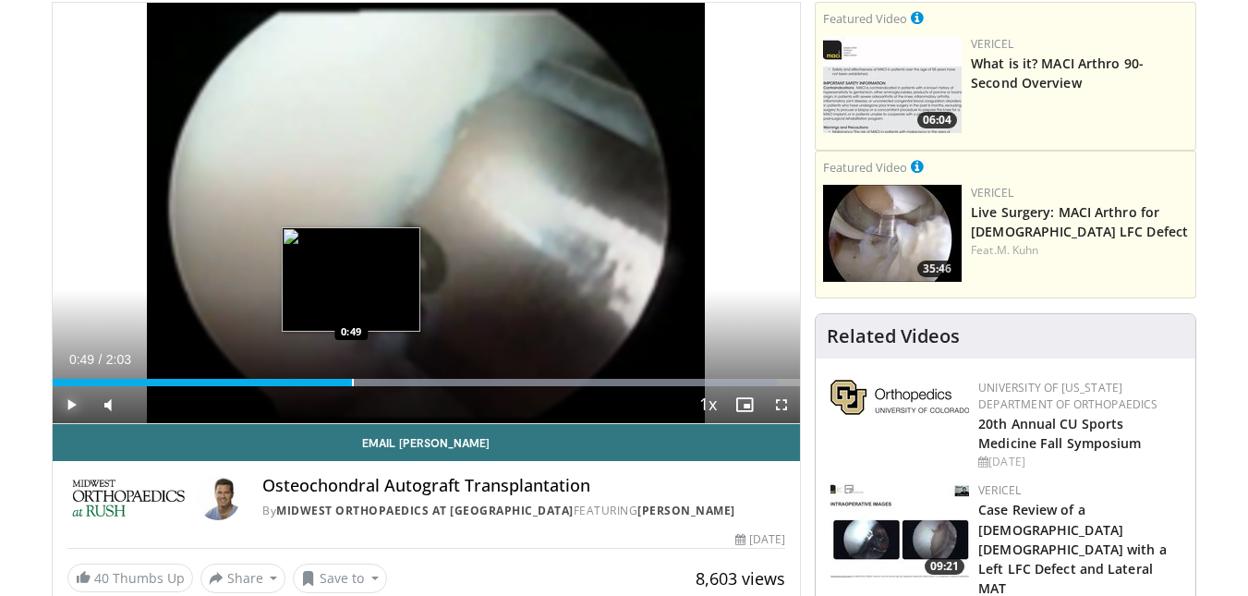
click at [354, 379] on div "0:54" at bounding box center [204, 382] width 302 height 7
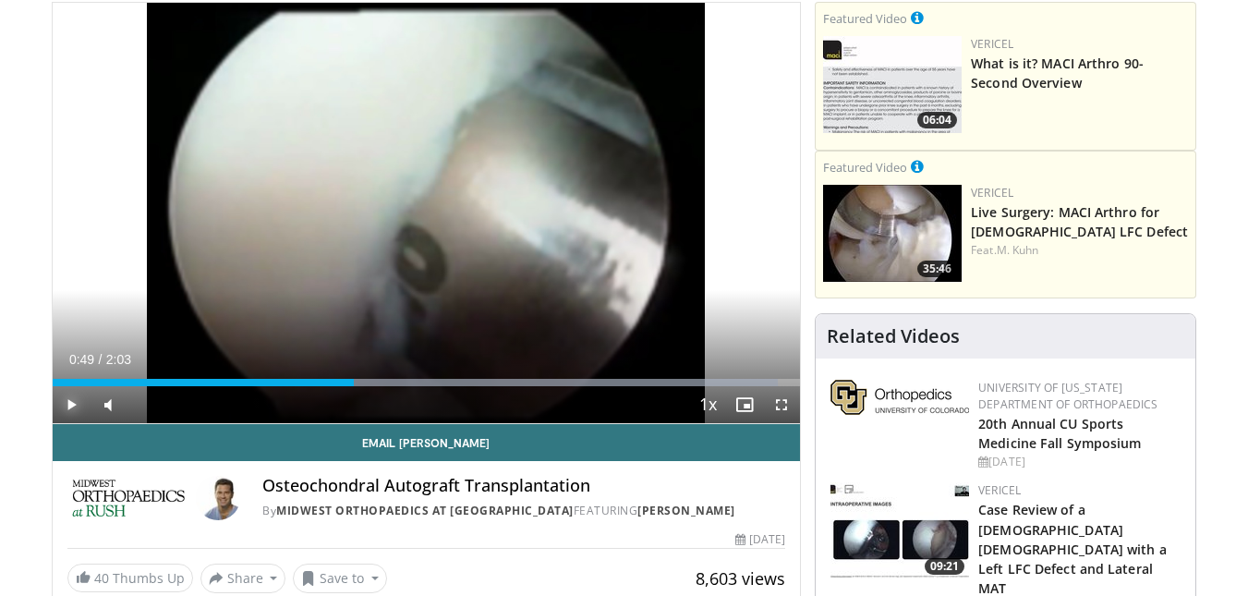
click at [73, 399] on span "Video Player" at bounding box center [71, 404] width 37 height 37
click at [70, 400] on span "Video Player" at bounding box center [71, 404] width 37 height 37
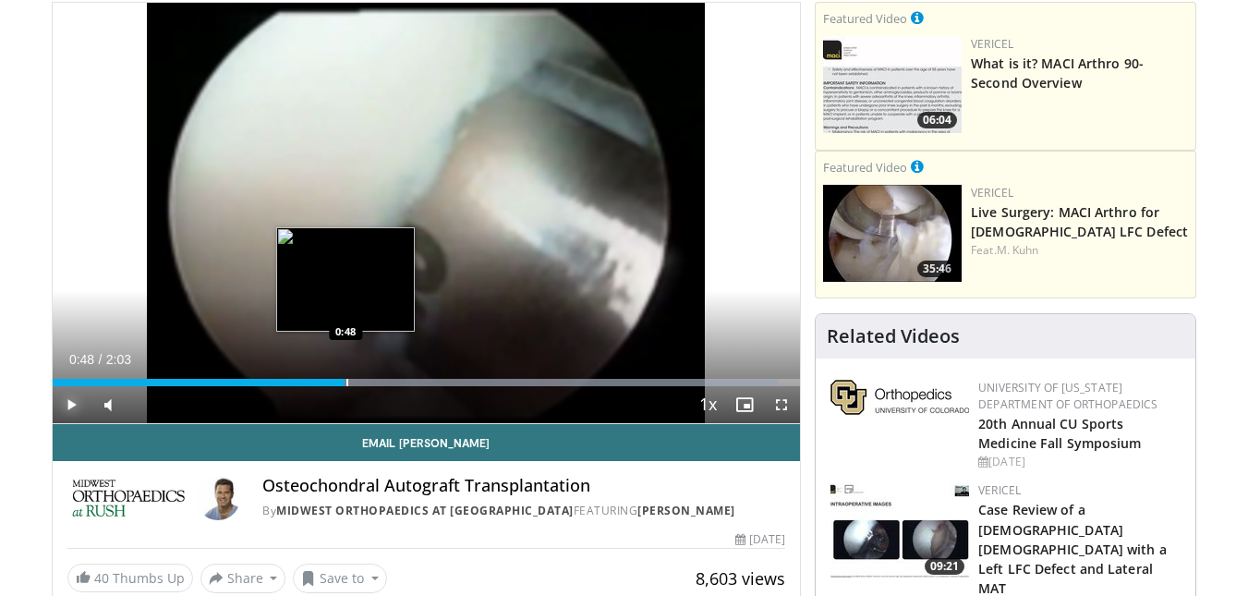
click at [347, 384] on div "Progress Bar" at bounding box center [348, 382] width 2 height 7
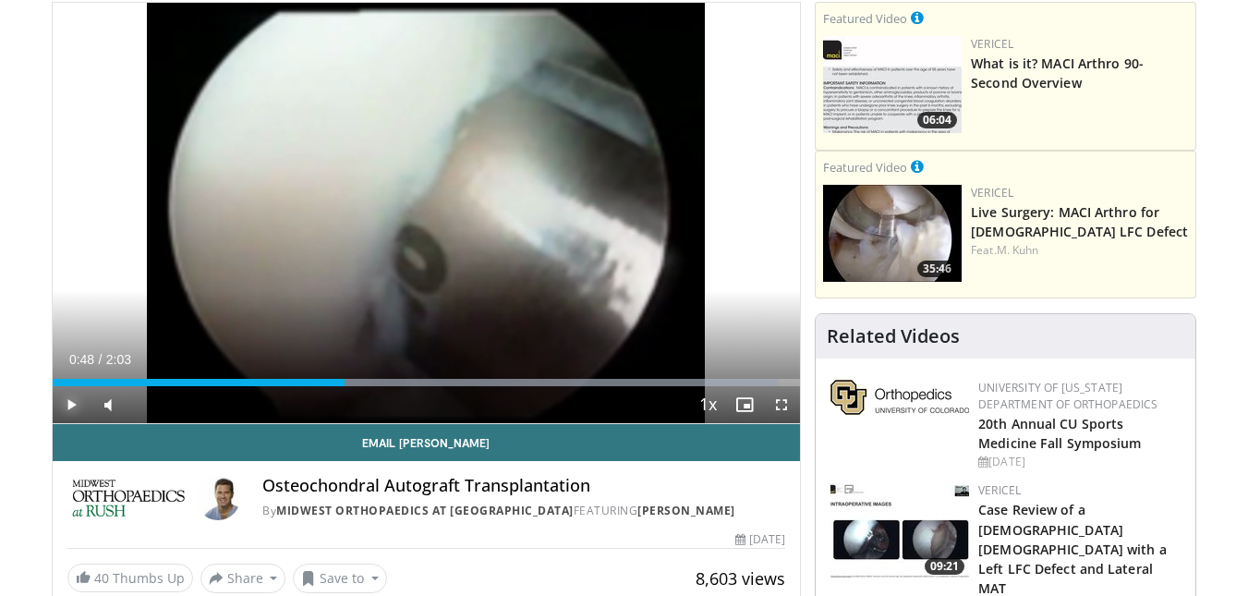
click at [73, 408] on span "Video Player" at bounding box center [71, 404] width 37 height 37
click at [67, 403] on span "Video Player" at bounding box center [71, 404] width 37 height 37
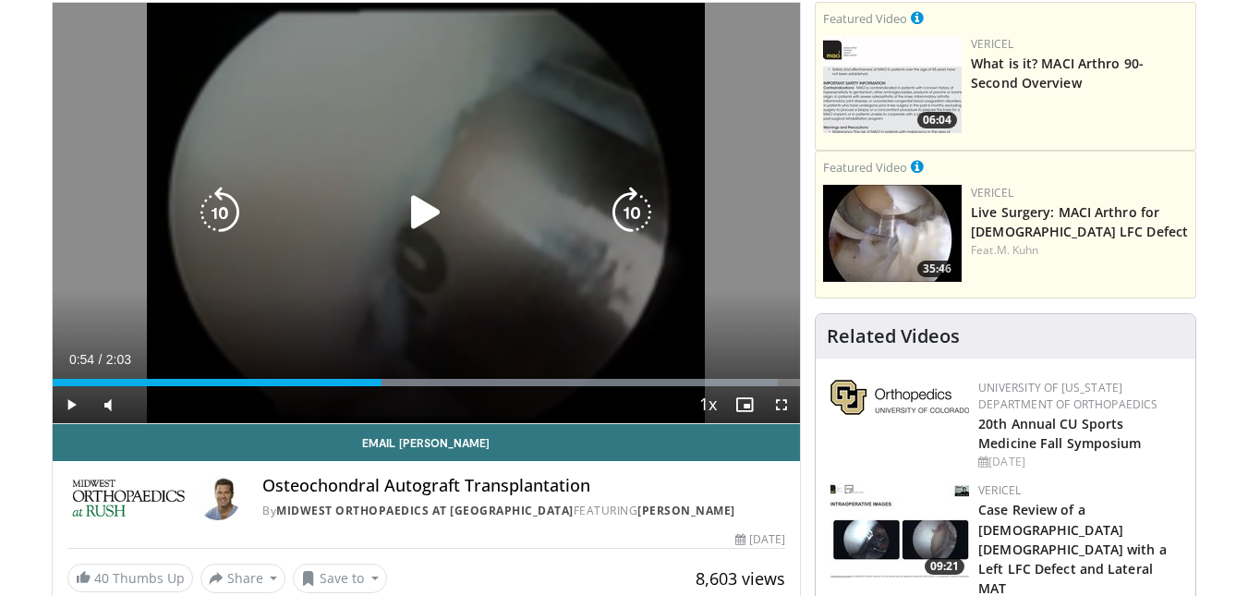
click at [415, 212] on icon "Video Player" at bounding box center [426, 213] width 52 height 52
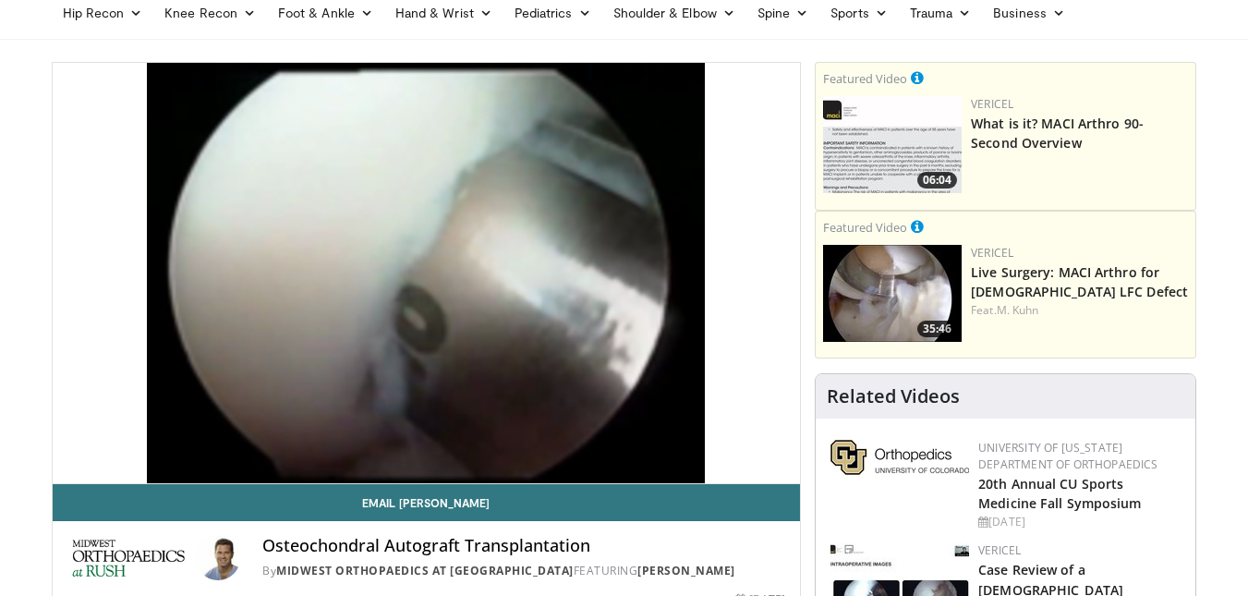
scroll to position [92, 0]
